Goal: Find specific page/section: Find specific page/section

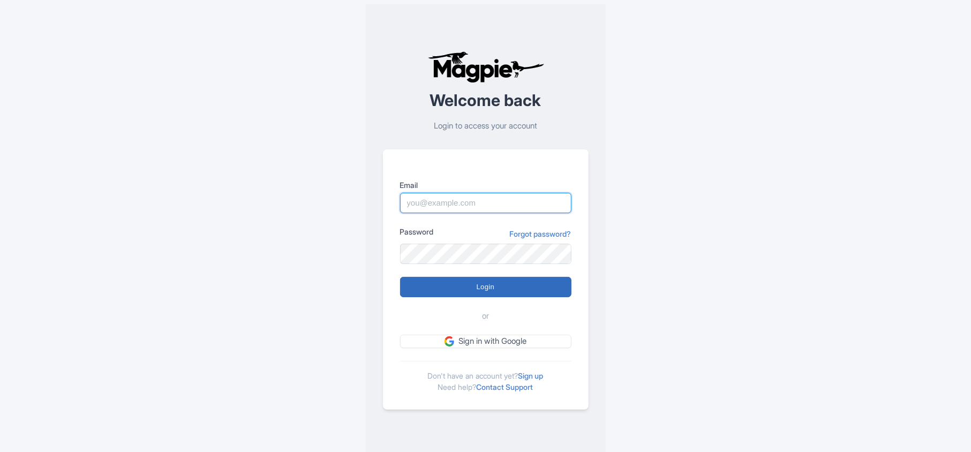
type input "[PERSON_NAME][EMAIL_ADDRESS][DOMAIN_NAME]"
click at [494, 279] on input "Login" at bounding box center [485, 287] width 171 height 20
type input "Logging in..."
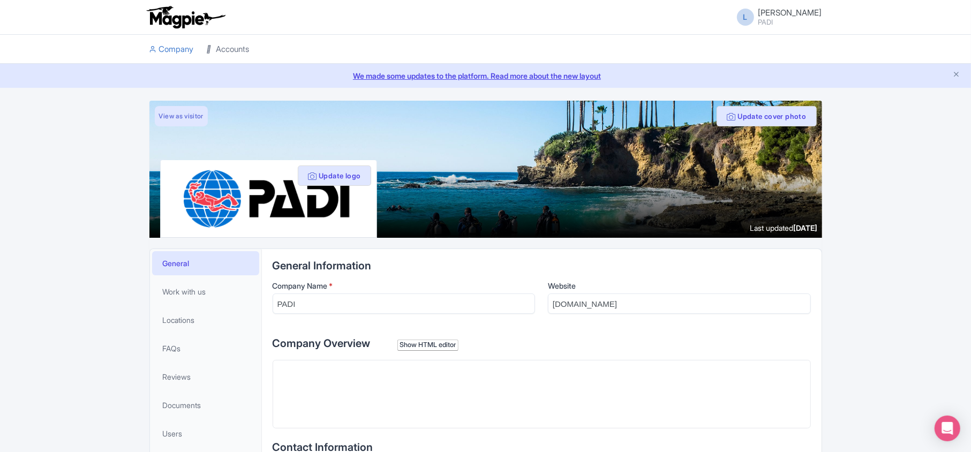
click at [222, 48] on link "Accounts" at bounding box center [228, 49] width 43 height 29
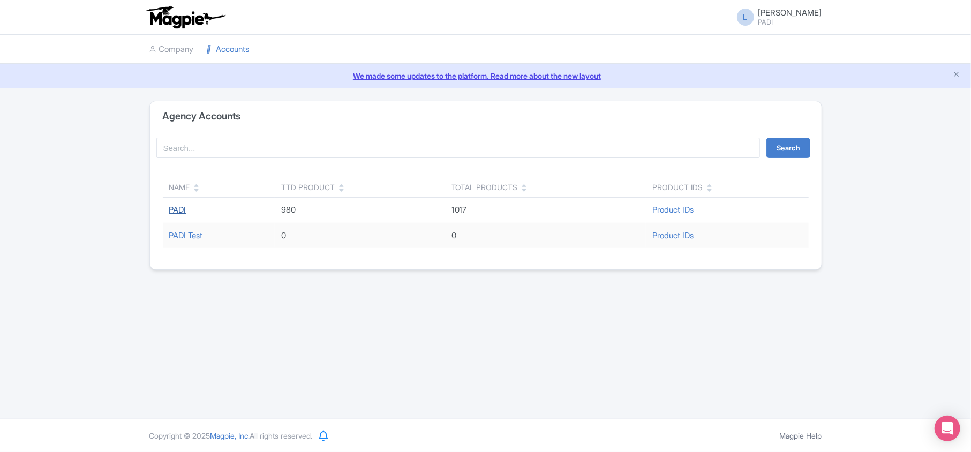
click at [174, 211] on link "PADI" at bounding box center [177, 210] width 17 height 10
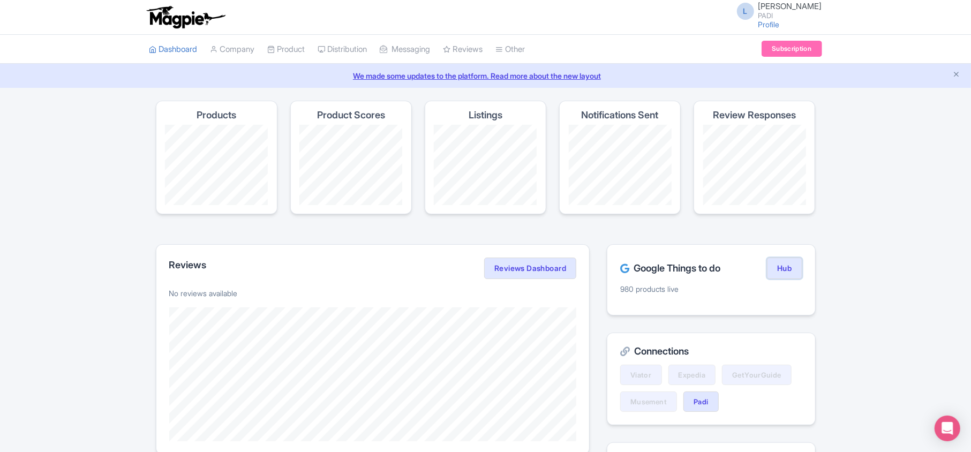
click at [796, 273] on link "Hub" at bounding box center [784, 268] width 35 height 21
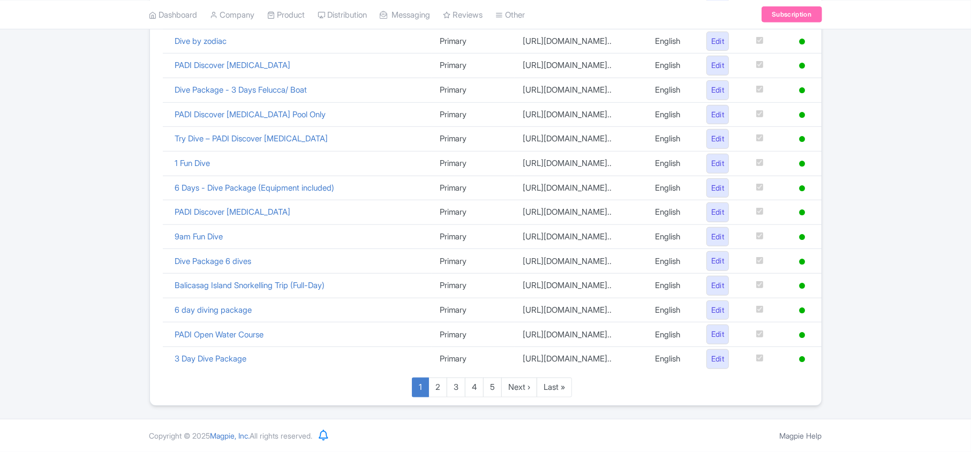
scroll to position [740, 0]
click at [571, 385] on link "Last »" at bounding box center [554, 388] width 35 height 20
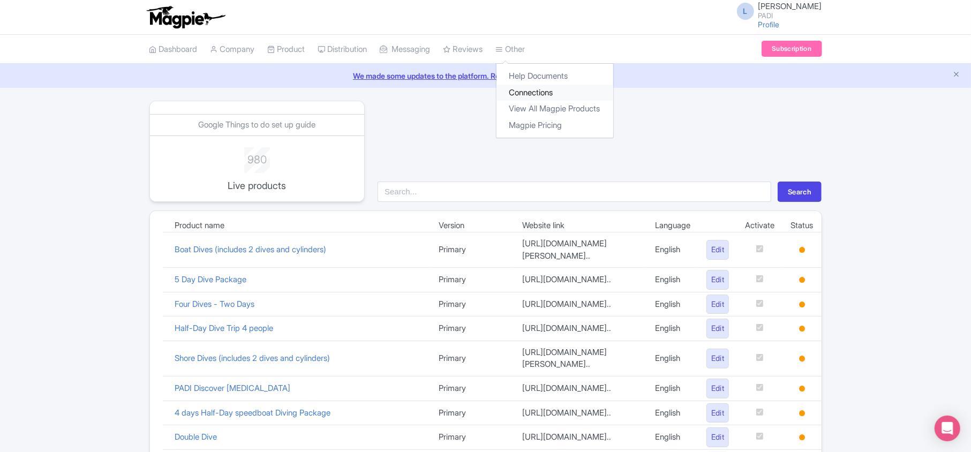
click at [535, 95] on link "Connections" at bounding box center [555, 93] width 117 height 17
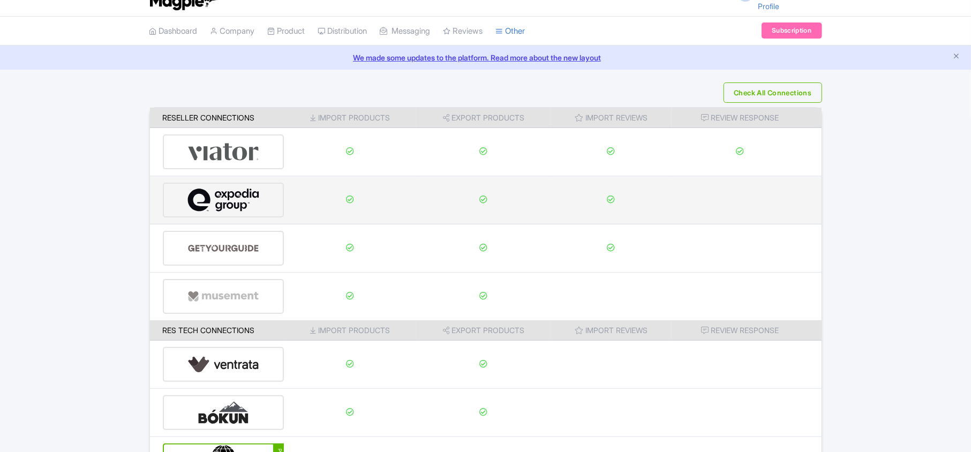
scroll to position [143, 0]
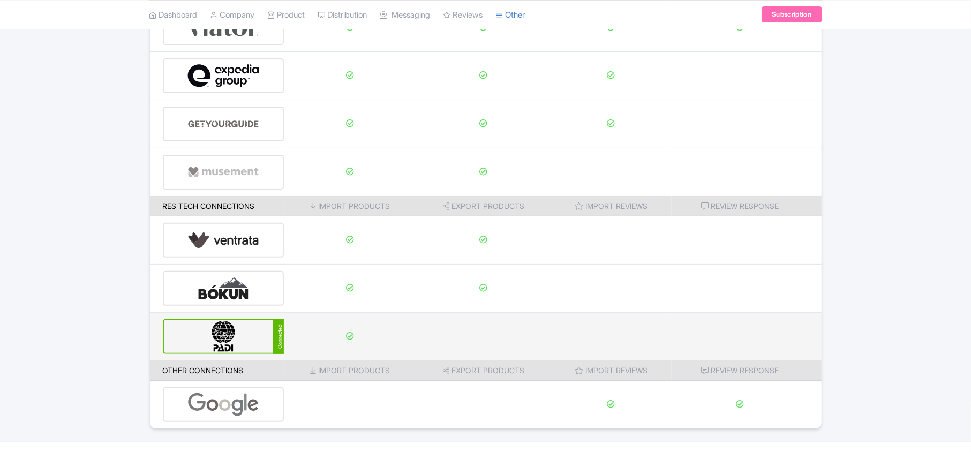
click at [248, 335] on img at bounding box center [224, 336] width 72 height 33
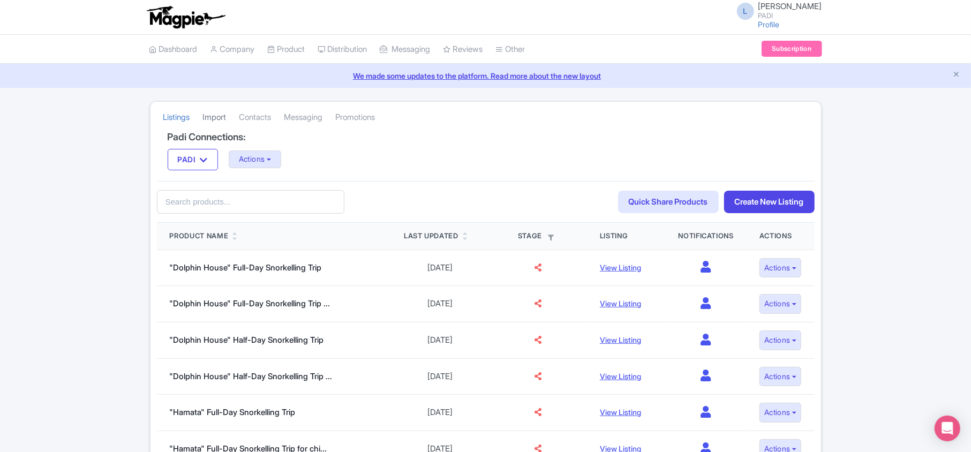
click at [211, 116] on link "Import" at bounding box center [215, 117] width 24 height 29
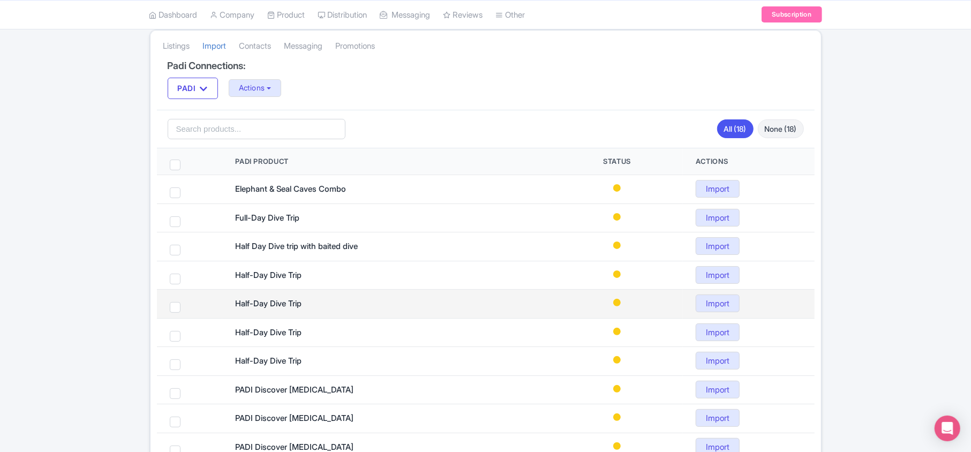
scroll to position [143, 0]
